Goal: Task Accomplishment & Management: Complete application form

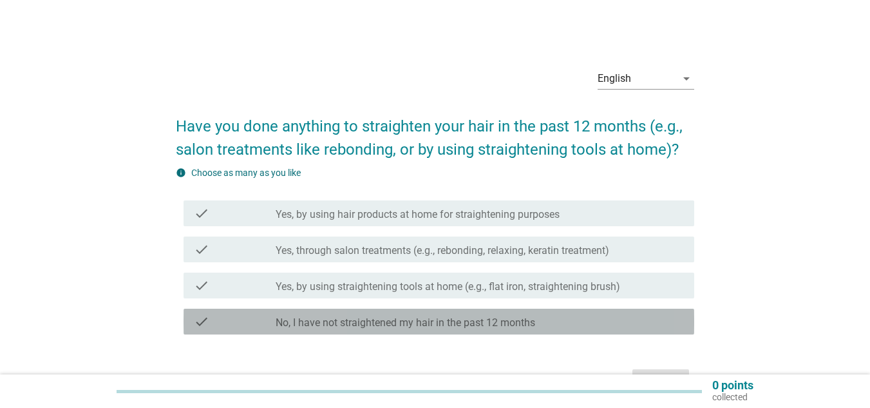
click at [205, 323] on icon "check" at bounding box center [201, 321] width 15 height 15
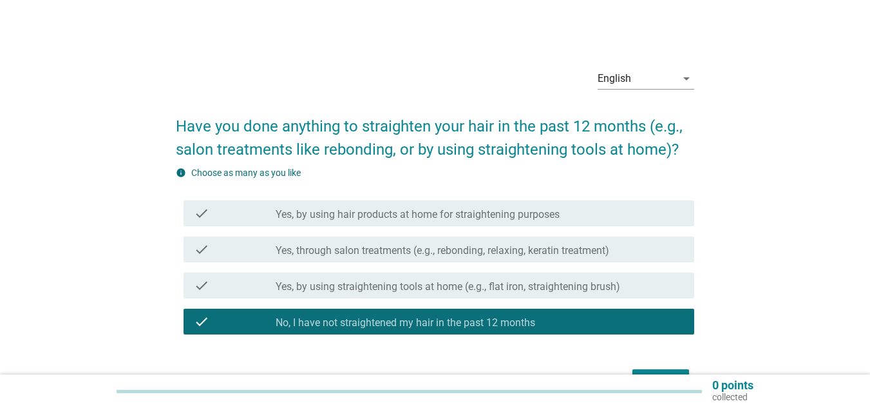
scroll to position [64, 0]
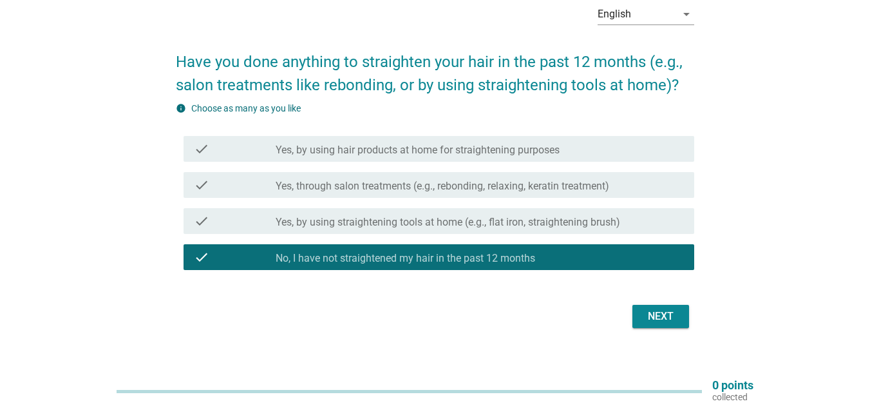
click at [657, 320] on div "Next" at bounding box center [661, 315] width 36 height 15
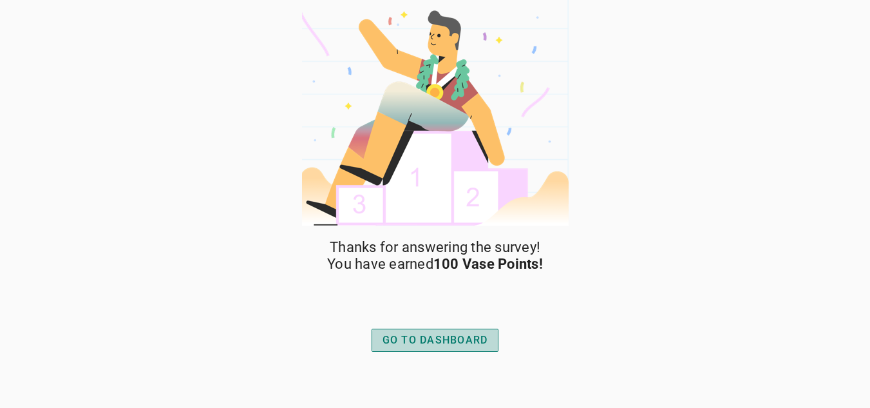
click at [397, 344] on div "GO TO DASHBOARD" at bounding box center [435, 339] width 106 height 15
